Goal: Task Accomplishment & Management: Use online tool/utility

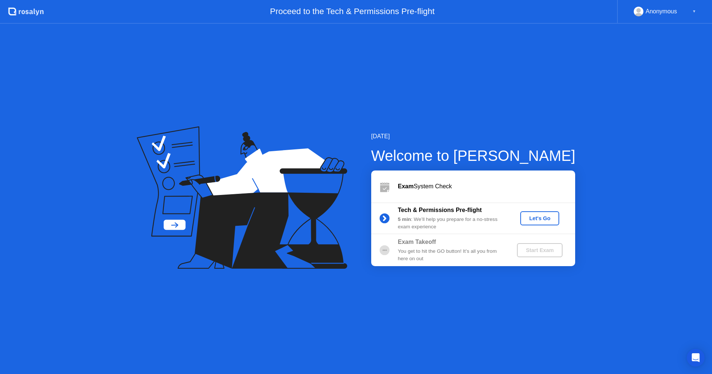
click at [546, 213] on button "Let's Go" at bounding box center [539, 218] width 39 height 14
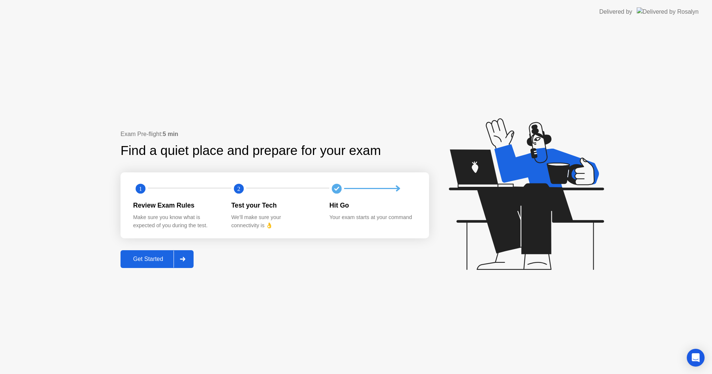
drag, startPoint x: 152, startPoint y: 256, endPoint x: 272, endPoint y: 183, distance: 140.6
click at [272, 183] on div "Exam Pre-flight: 5 min Find a quiet place and prepare for your exam 1 2 Review …" at bounding box center [274, 199] width 308 height 138
click at [171, 253] on button "Get Started" at bounding box center [156, 259] width 73 height 18
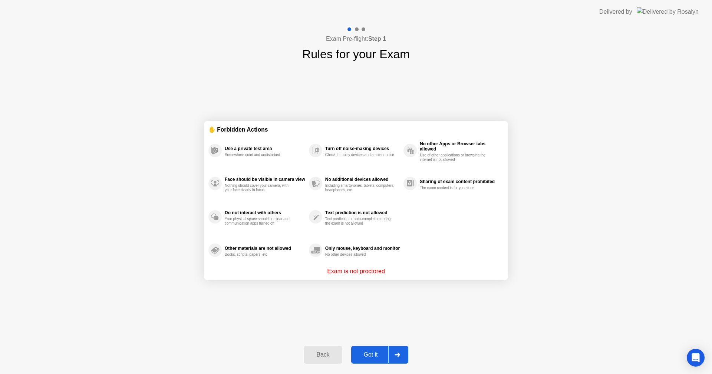
click at [379, 354] on div "Got it" at bounding box center [370, 354] width 35 height 7
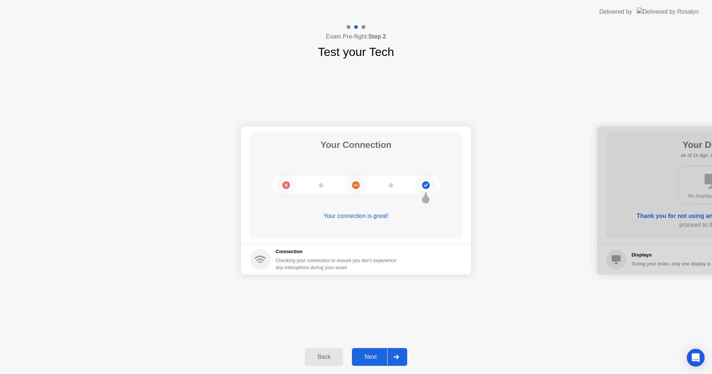
click at [377, 356] on div "Next" at bounding box center [370, 357] width 33 height 7
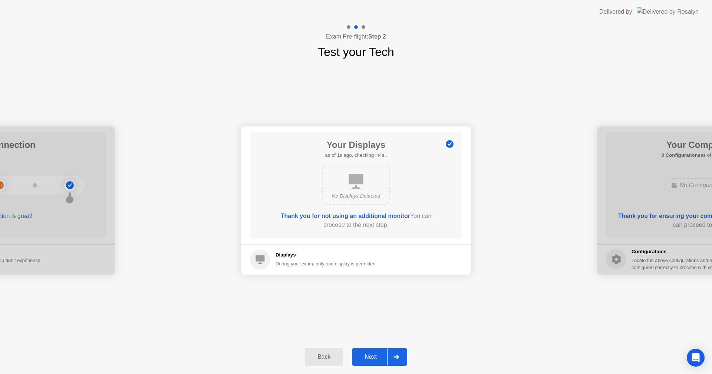
click at [377, 356] on div "Next" at bounding box center [370, 357] width 33 height 7
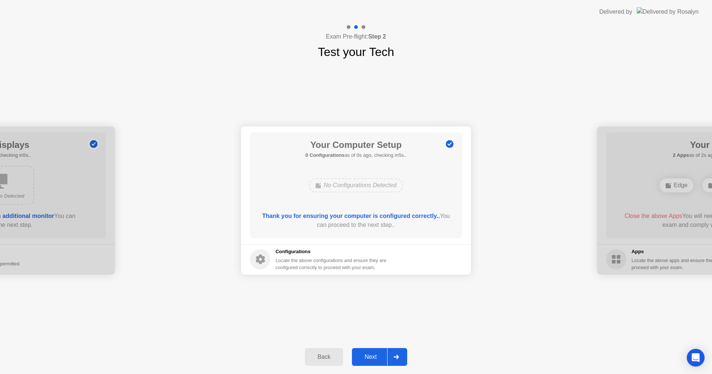
click at [377, 356] on div "Next" at bounding box center [370, 357] width 33 height 7
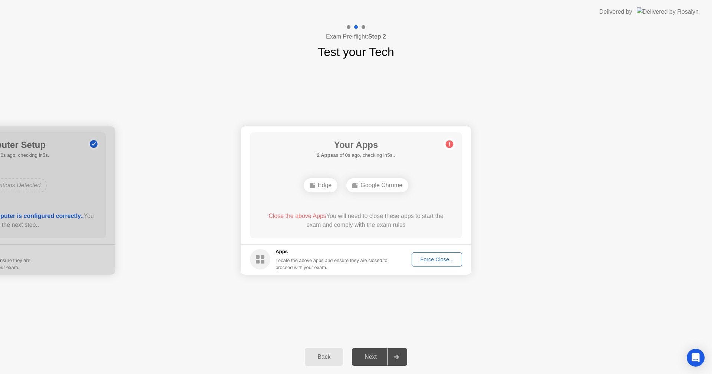
click at [433, 254] on button "Force Close..." at bounding box center [436, 259] width 50 height 14
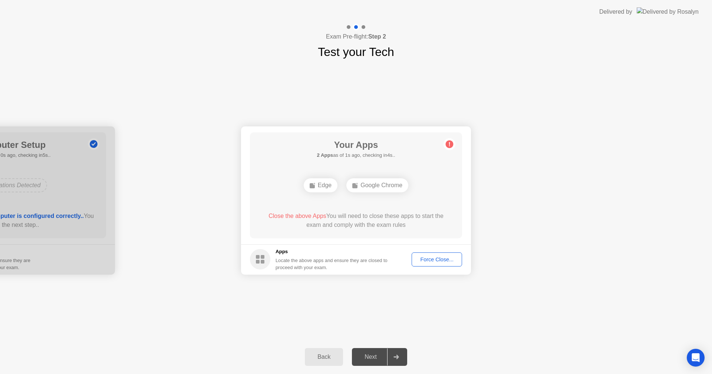
click at [436, 261] on div "Force Close..." at bounding box center [436, 260] width 45 height 6
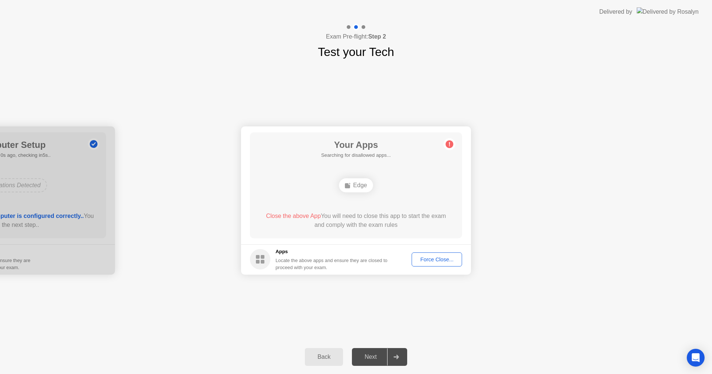
click at [352, 189] on div "Edge" at bounding box center [356, 185] width 34 height 14
click at [436, 262] on div "Force Close..." at bounding box center [436, 260] width 45 height 6
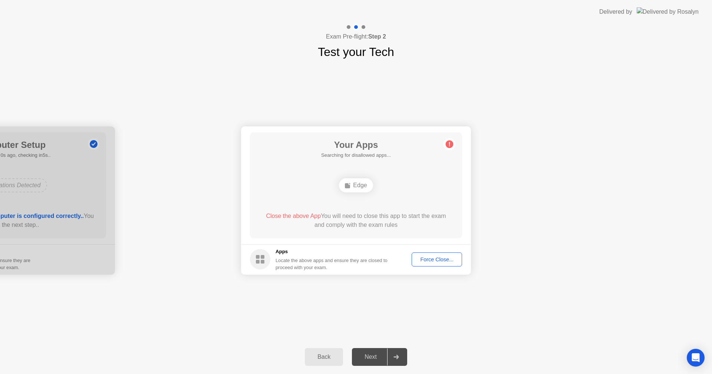
click at [452, 265] on button "Force Close..." at bounding box center [436, 259] width 50 height 14
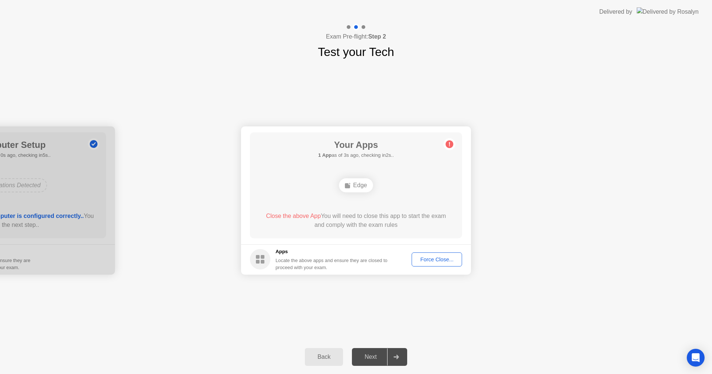
click at [402, 195] on div "Edge" at bounding box center [356, 185] width 170 height 20
click at [434, 260] on div "Force Close..." at bounding box center [436, 260] width 45 height 6
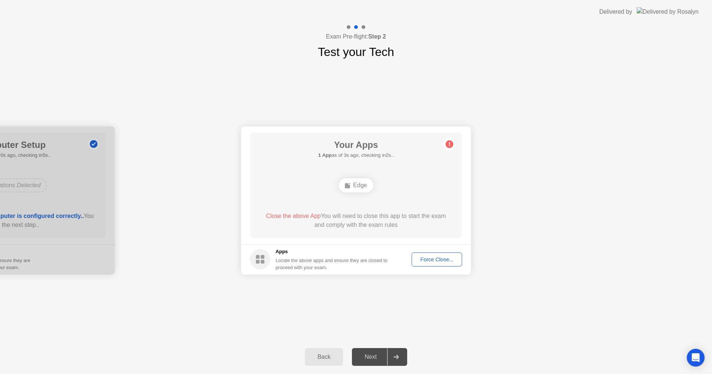
click at [425, 254] on button "Force Close..." at bounding box center [436, 259] width 50 height 14
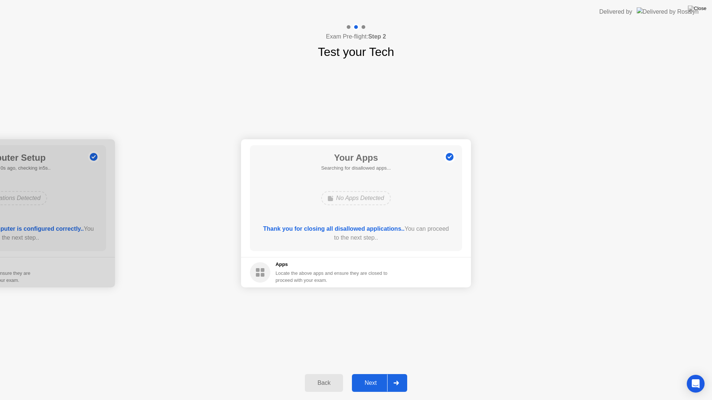
click at [378, 374] on button "Next" at bounding box center [379, 383] width 55 height 18
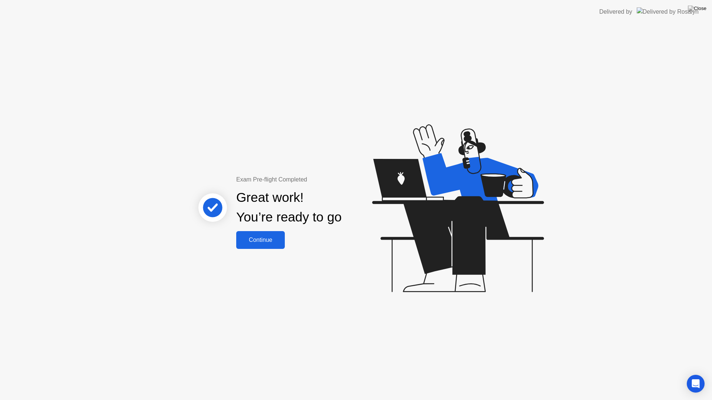
drag, startPoint x: 276, startPoint y: 240, endPoint x: 433, endPoint y: 213, distance: 159.2
click at [433, 213] on div "Exam Pre-flight Completed Great work! You’re ready to go Continue" at bounding box center [356, 212] width 712 height 377
click at [257, 240] on div "Continue" at bounding box center [260, 240] width 44 height 7
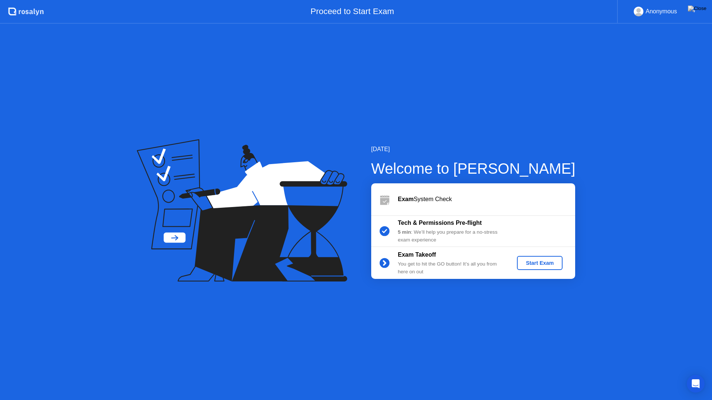
click at [532, 266] on div "Start Exam" at bounding box center [540, 263] width 40 height 6
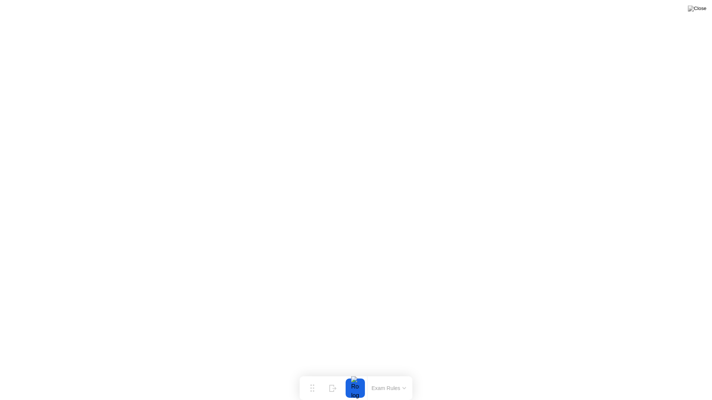
click at [403, 374] on icon at bounding box center [404, 388] width 4 height 2
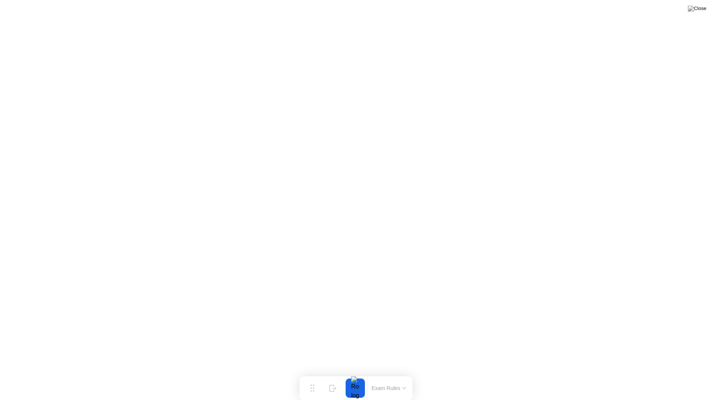
click at [378, 374] on button "Exam Rules" at bounding box center [388, 388] width 39 height 7
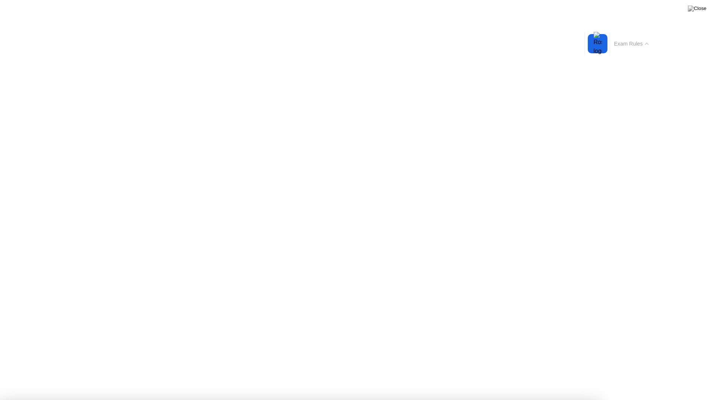
drag, startPoint x: 379, startPoint y: 277, endPoint x: 343, endPoint y: 268, distance: 37.5
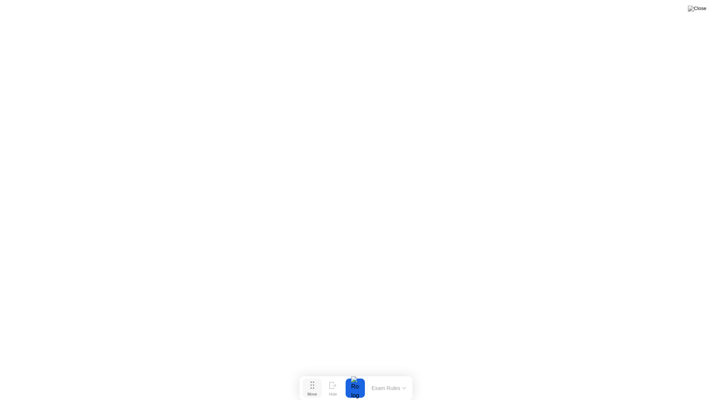
click at [312, 374] on icon at bounding box center [312, 385] width 4 height 7
click at [355, 374] on div at bounding box center [355, 388] width 16 height 19
click at [620, 374] on div "End Proctoring Session" at bounding box center [650, 379] width 82 height 7
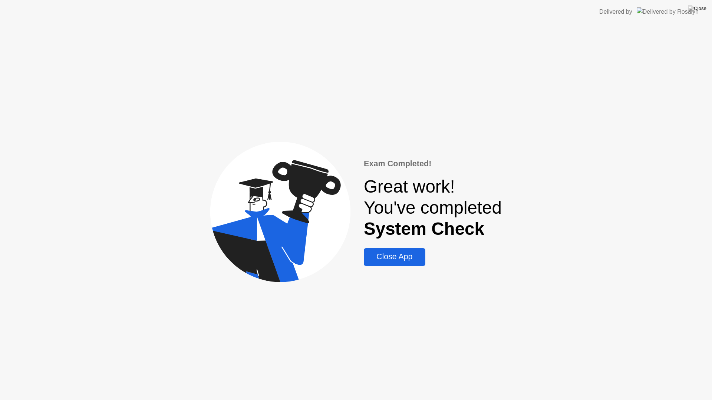
click at [384, 253] on div "Close App" at bounding box center [394, 256] width 57 height 9
